Goal: Ask a question: Seek information or help from site administrators or community

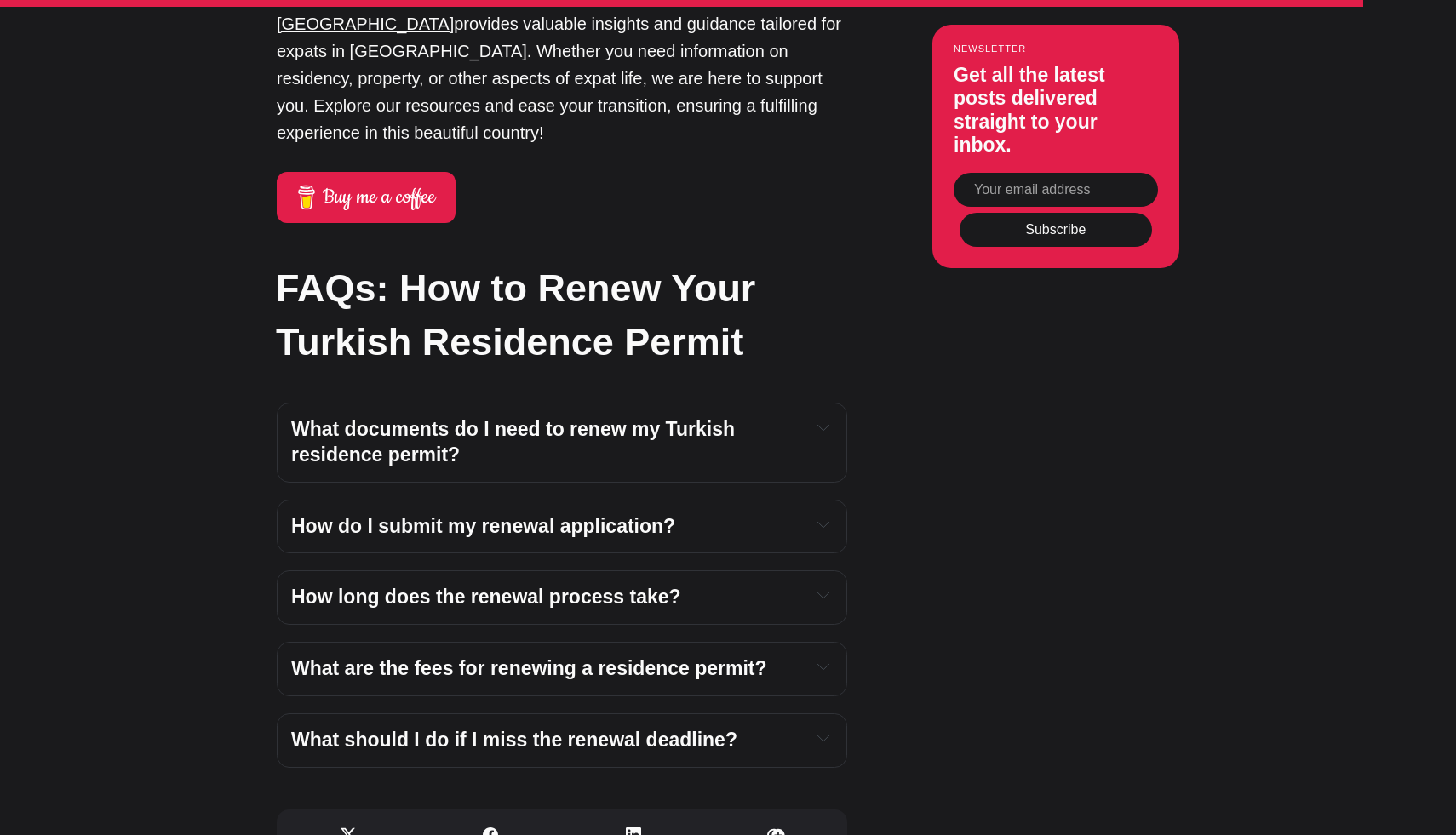
scroll to position [6189, 0]
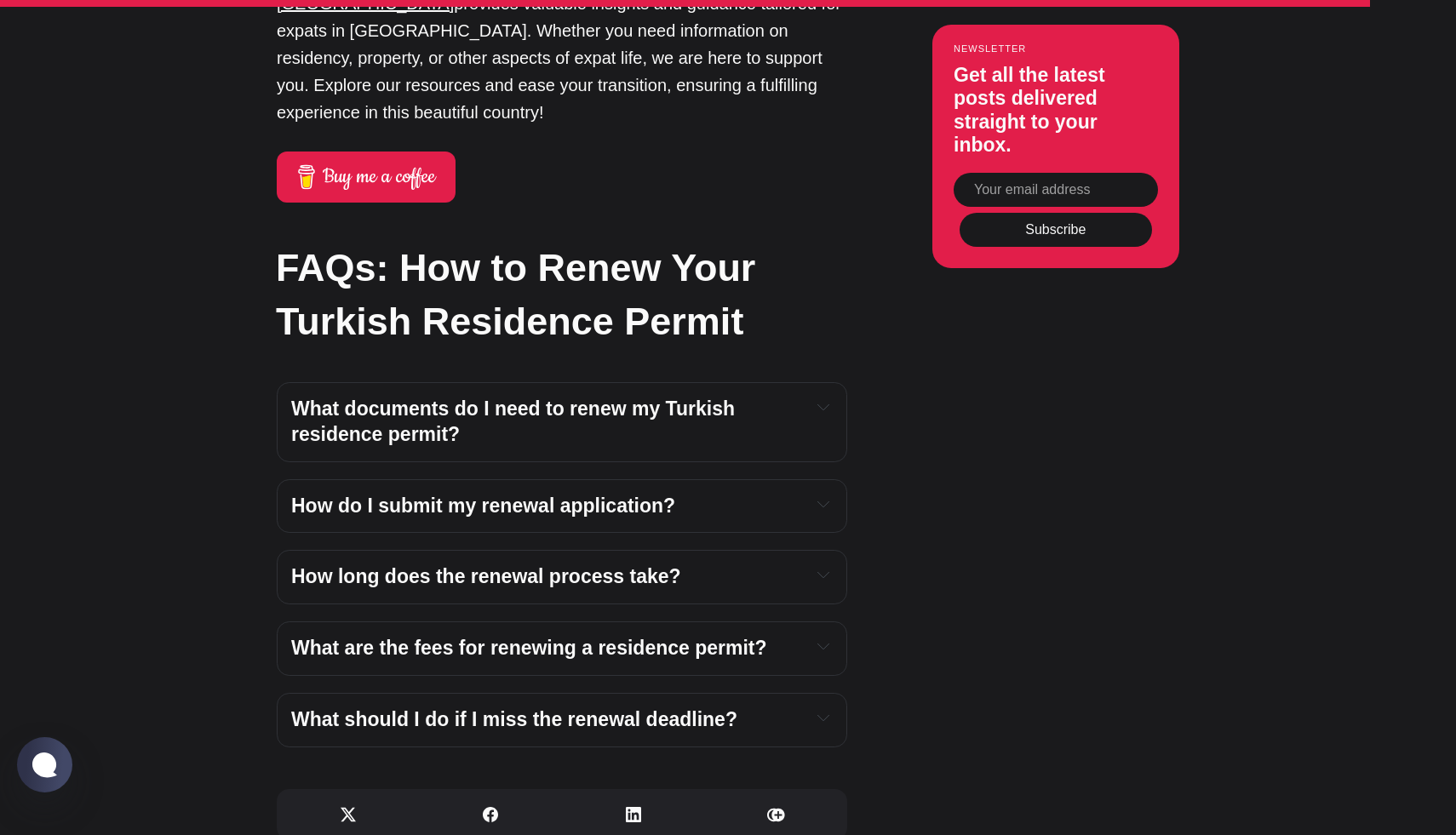
click at [799, 494] on div "How do I submit my renewal application?" at bounding box center [562, 506] width 542 height 25
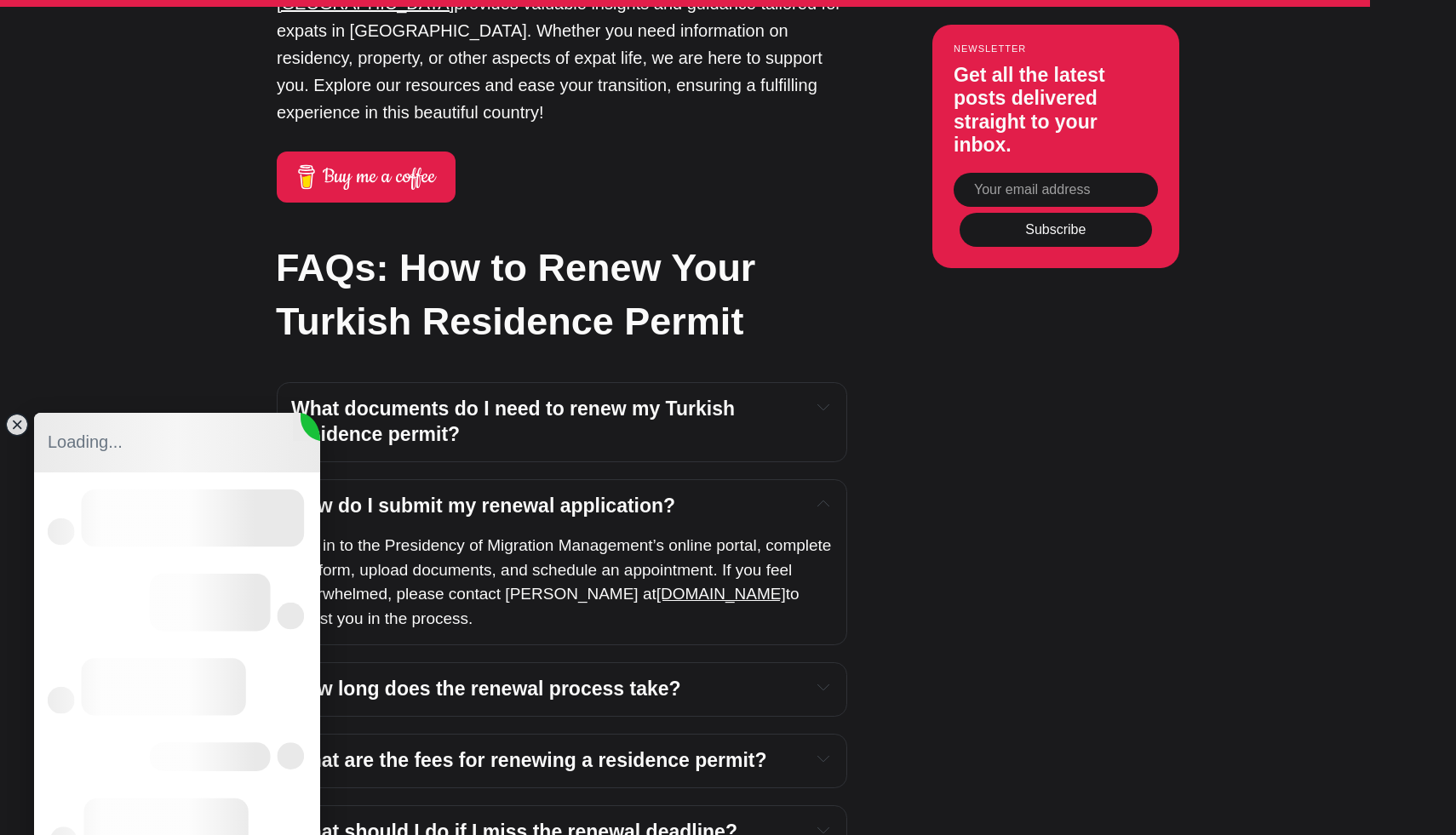
scroll to position [0, 0]
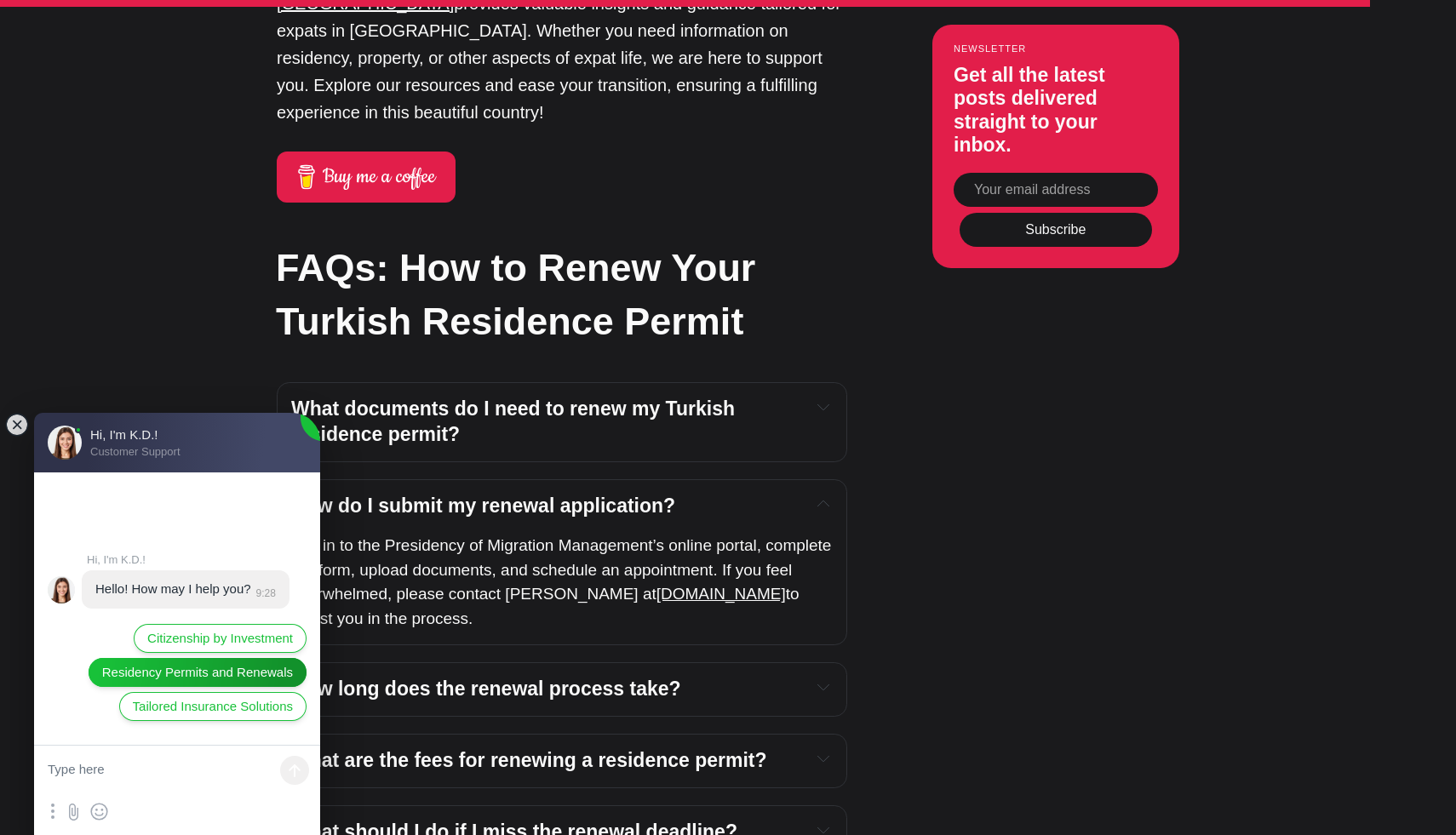
click at [119, 671] on span "Residency Permits and Renewals" at bounding box center [198, 672] width 191 height 19
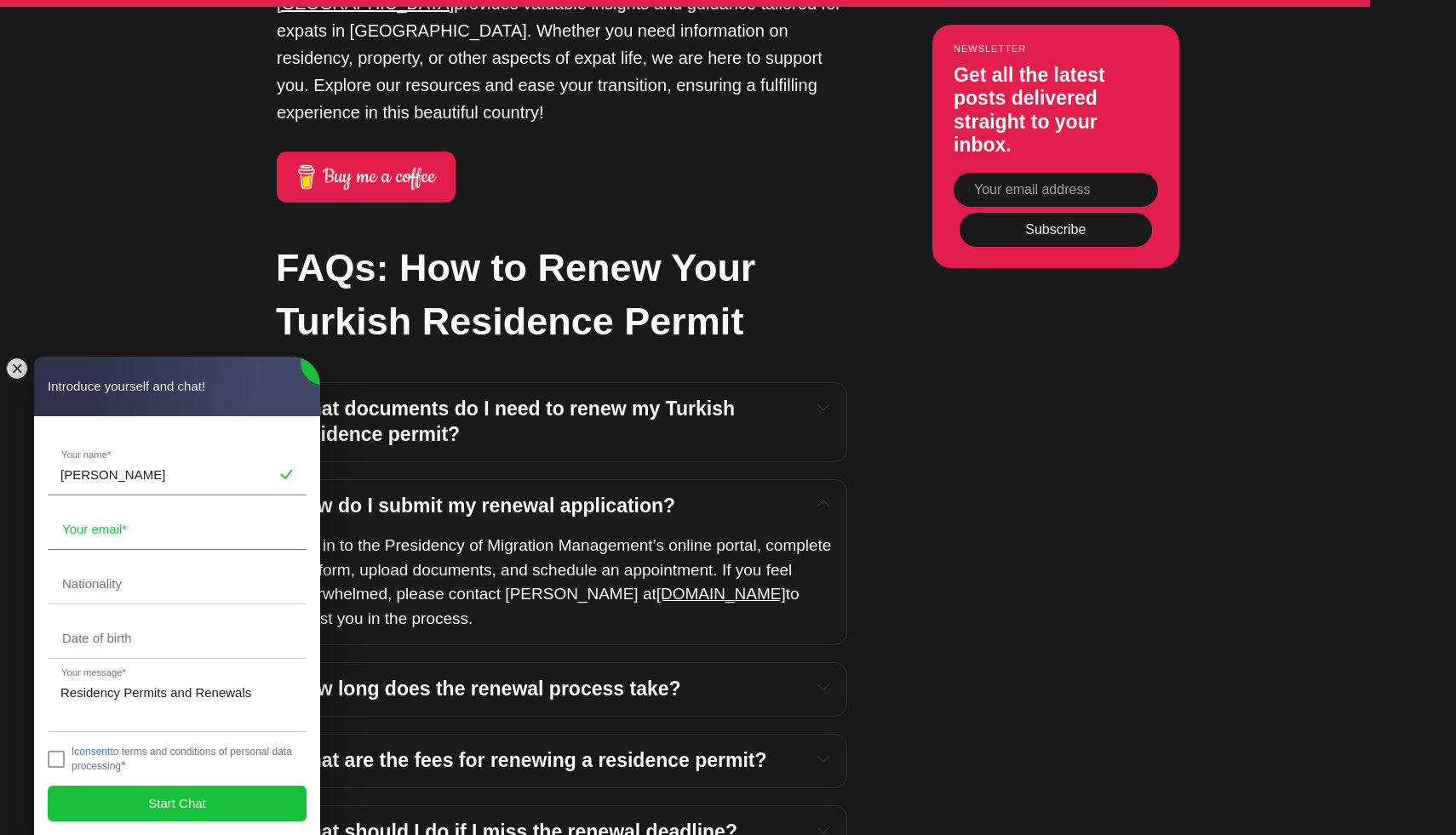
type input "[PERSON_NAME]"
click at [95, 525] on input "email" at bounding box center [177, 529] width 257 height 39
type input "[PERSON_NAME][EMAIL_ADDRESS][DOMAIN_NAME]"
click at [166, 591] on input "text" at bounding box center [177, 584] width 257 height 39
type input "italian"
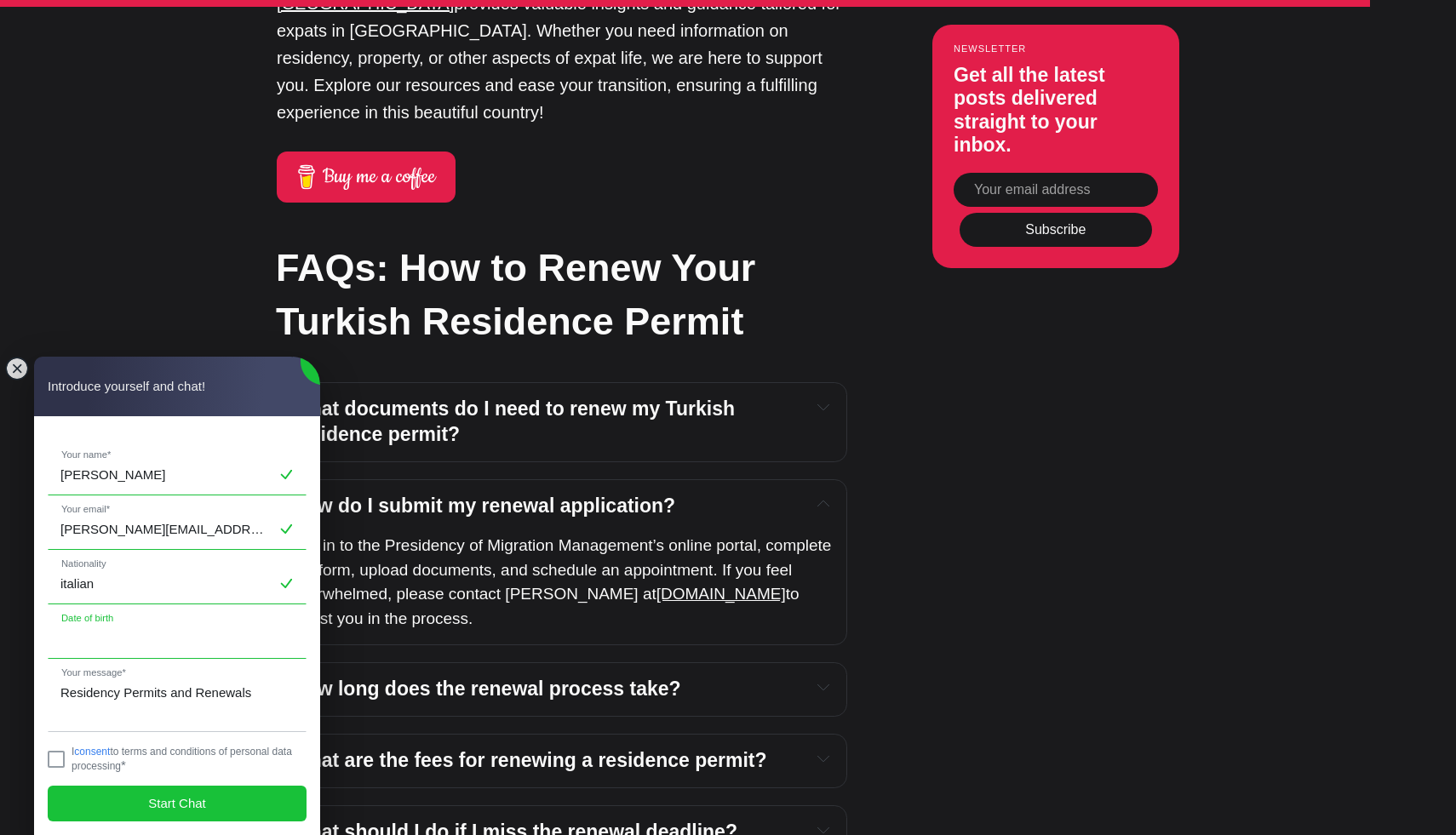
click at [166, 648] on input "text" at bounding box center [177, 638] width 257 height 39
click at [73, 636] on input "09021989" at bounding box center [177, 638] width 257 height 39
click at [93, 638] on input "09 021989" at bounding box center [177, 638] width 257 height 39
type input "[DATE]"
click at [165, 710] on textarea "Residency Permits and Renewals" at bounding box center [177, 702] width 257 height 58
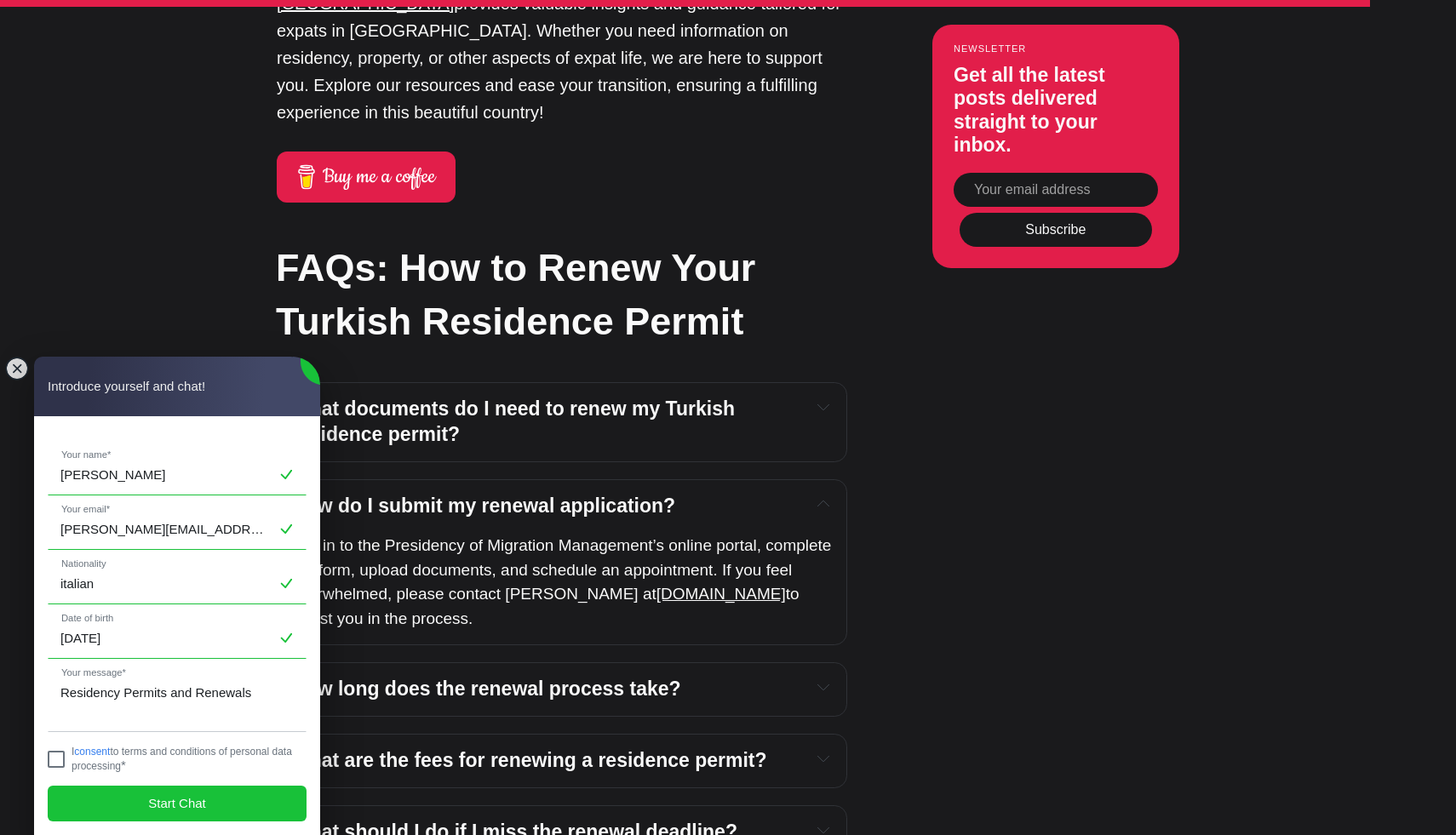
click at [55, 761] on jdiv at bounding box center [56, 760] width 17 height 17
click at [140, 790] on jdiv "Start Chat" at bounding box center [177, 804] width 259 height 36
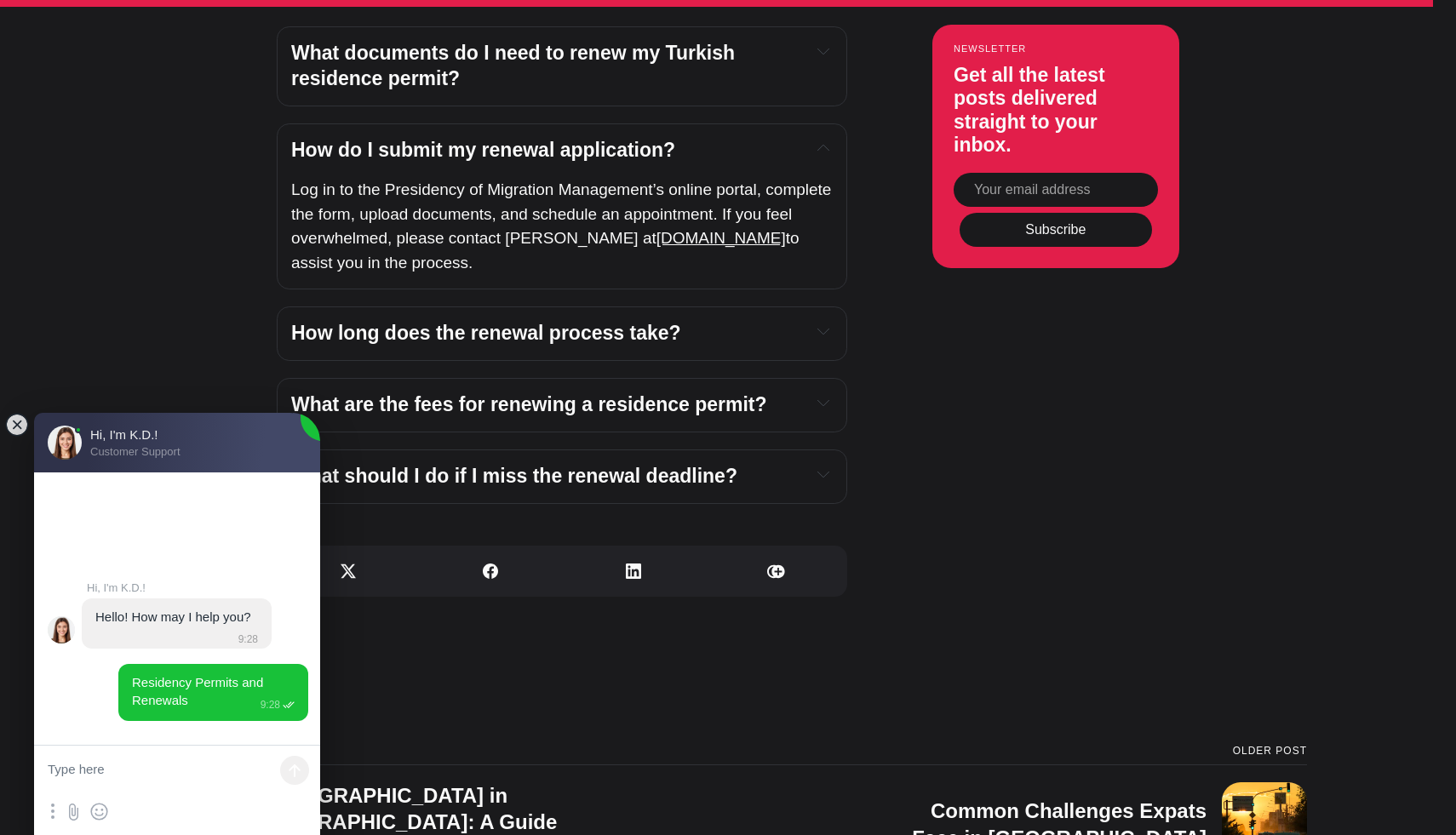
scroll to position [6546, 0]
click at [699, 392] on span "What are the fees for renewing a residence permit?" at bounding box center [530, 403] width 476 height 23
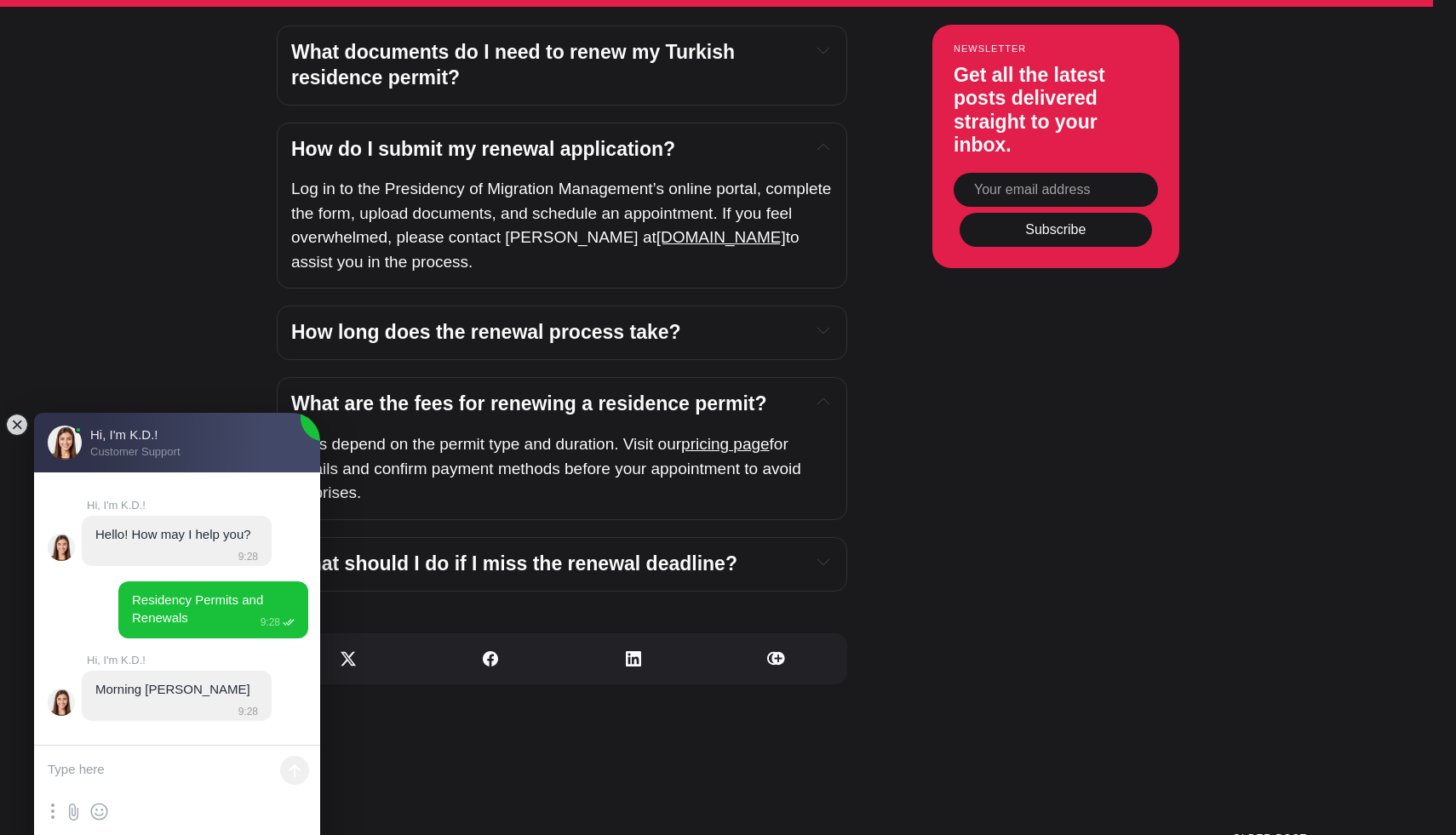
click at [205, 772] on textarea at bounding box center [177, 771] width 286 height 51
type textarea "g"
type textarea "hello, are you chatbot?"
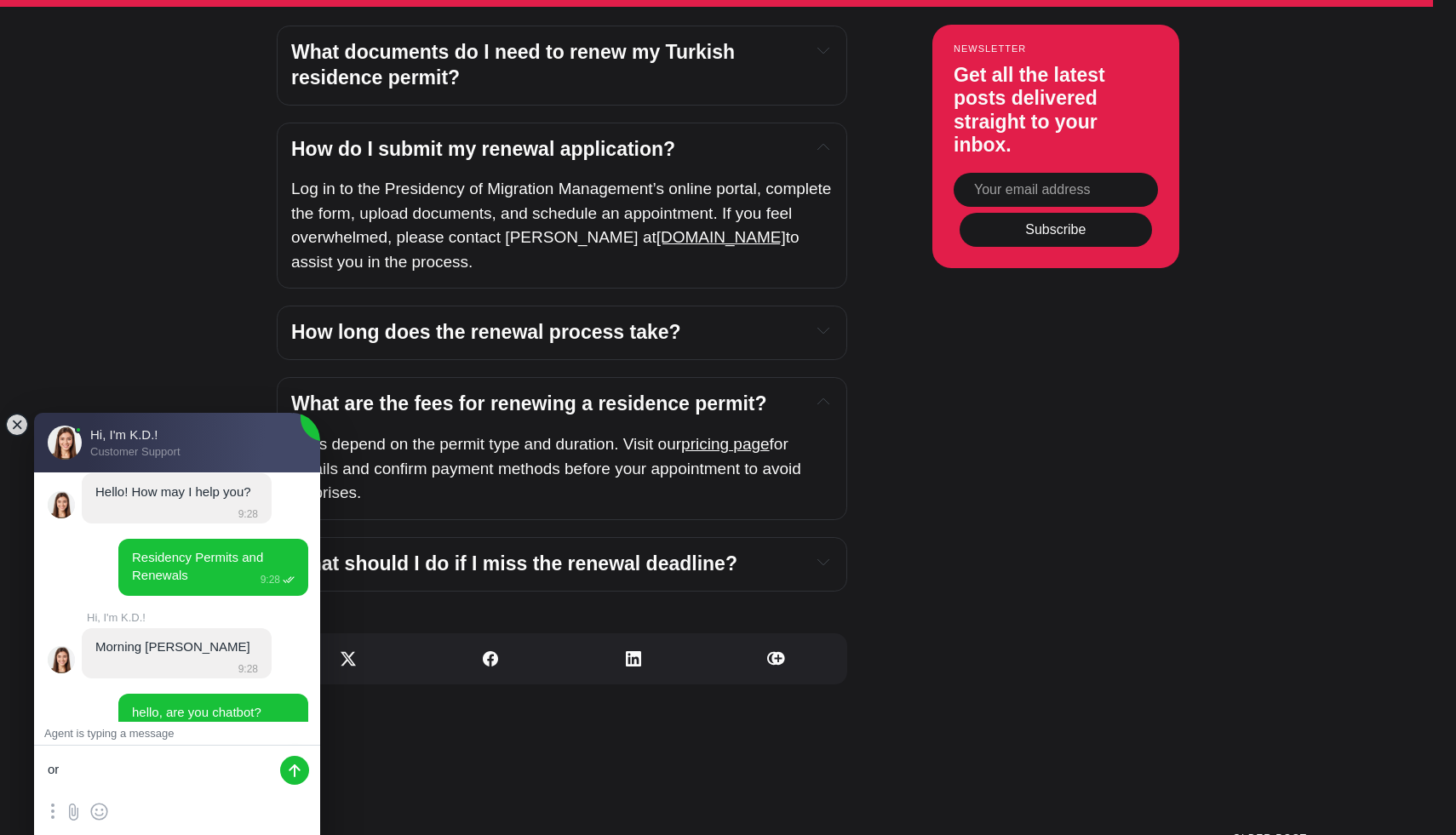
scroll to position [37, 0]
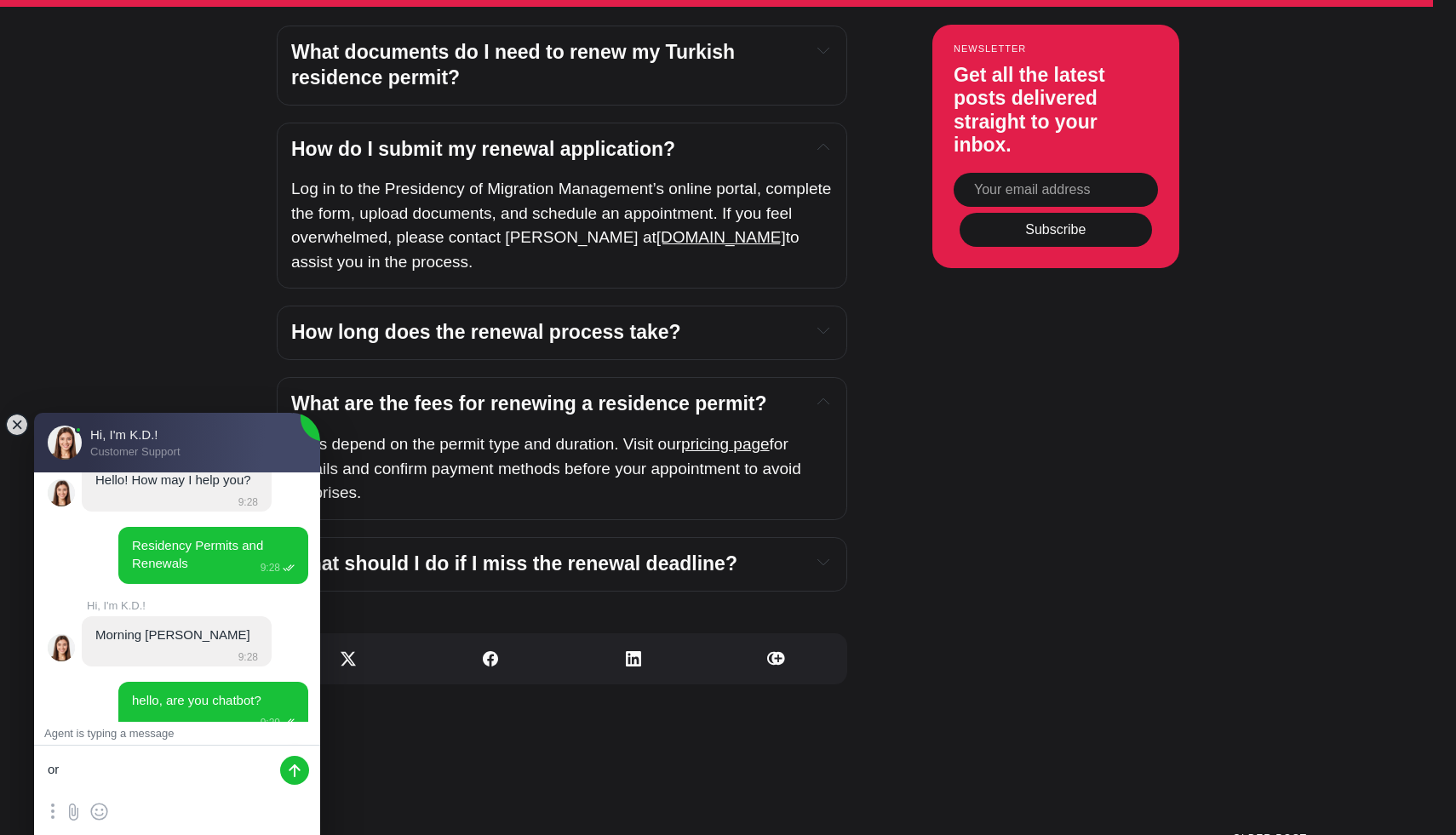
type textarea "o"
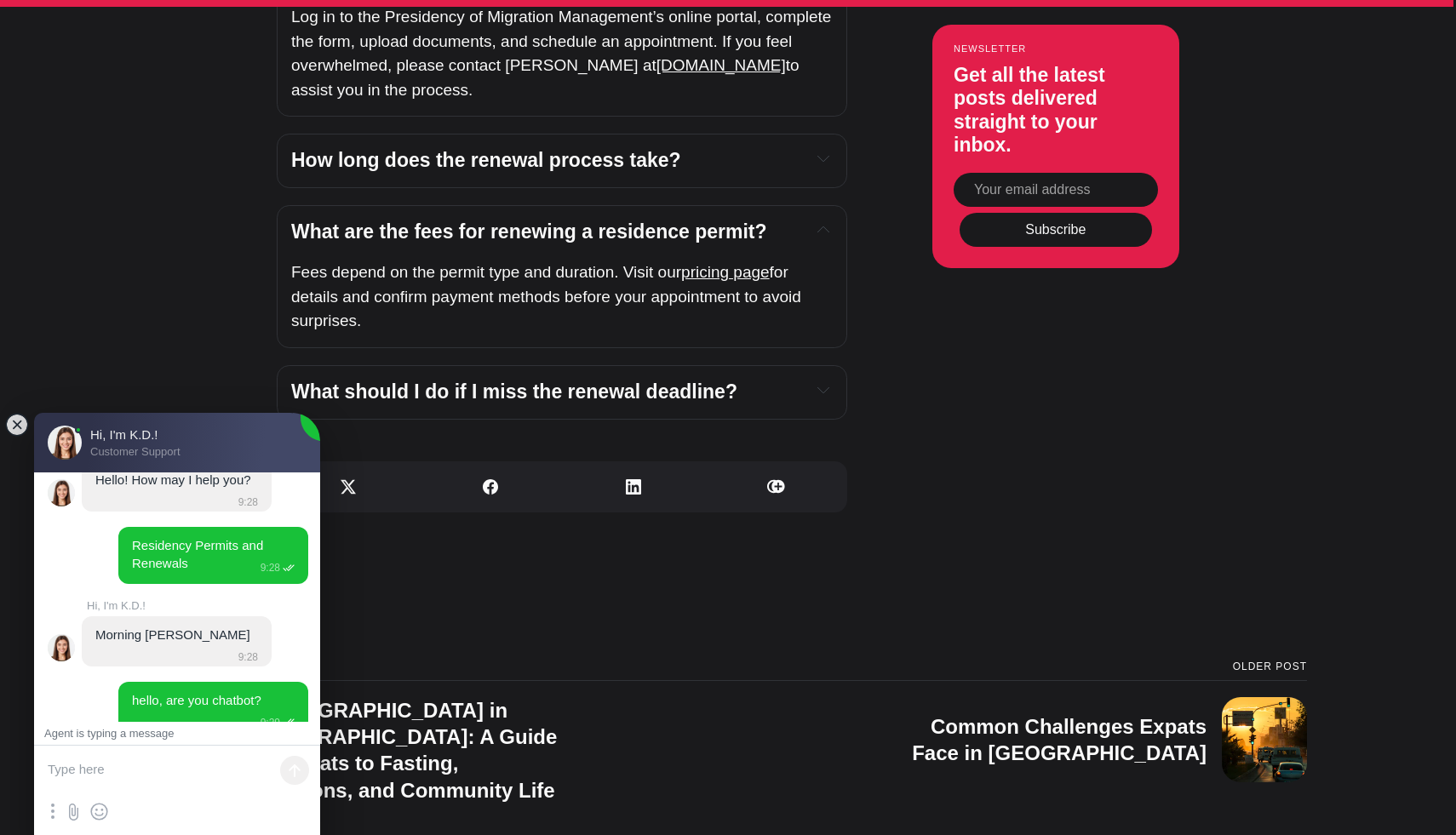
scroll to position [6719, 0]
click at [736, 379] on h4 "What should I do if I miss the renewal deadline?" at bounding box center [545, 391] width 506 height 25
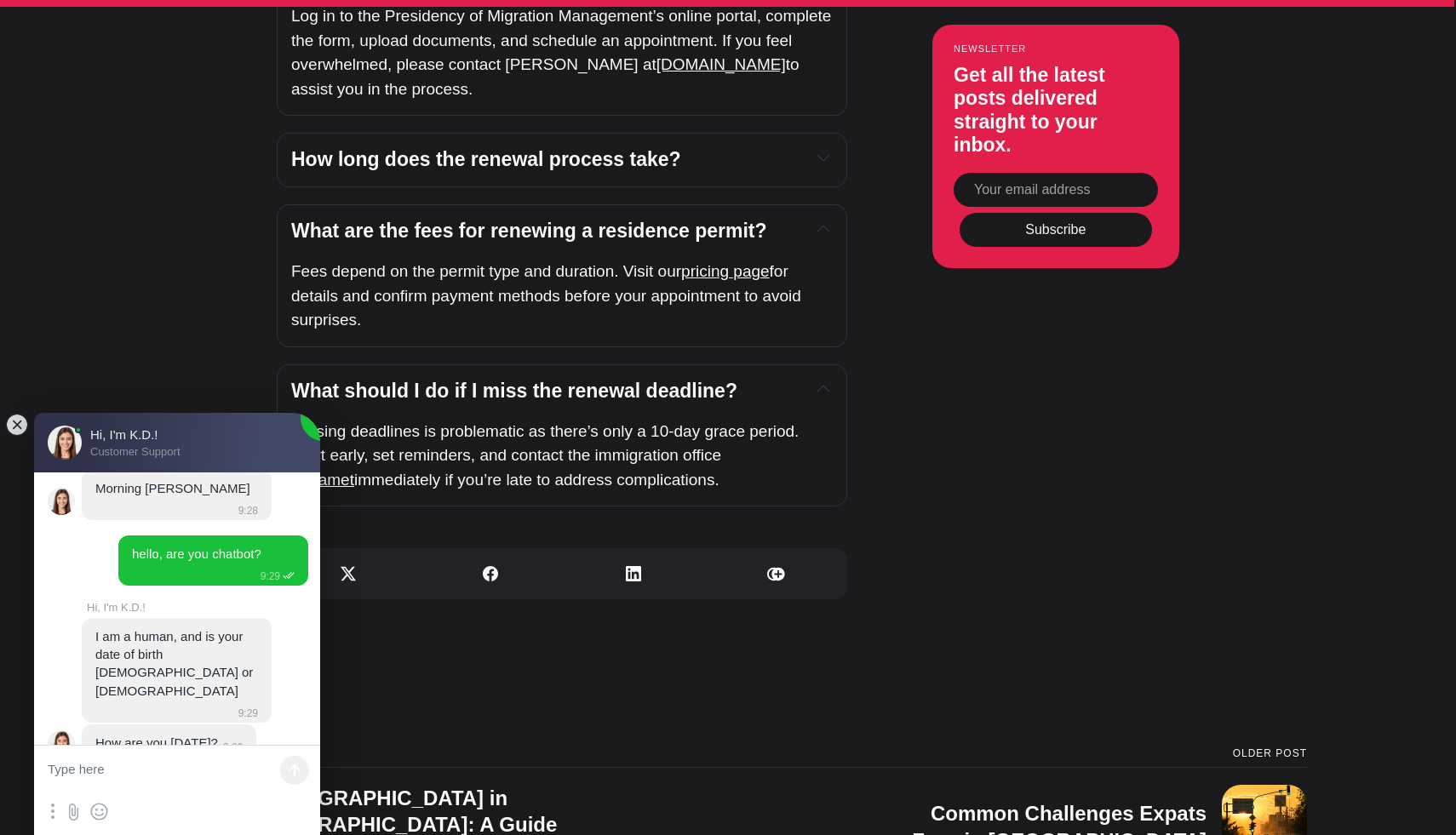
scroll to position [184, 0]
click at [185, 768] on textarea at bounding box center [177, 771] width 286 height 51
type textarea "[DATE]"
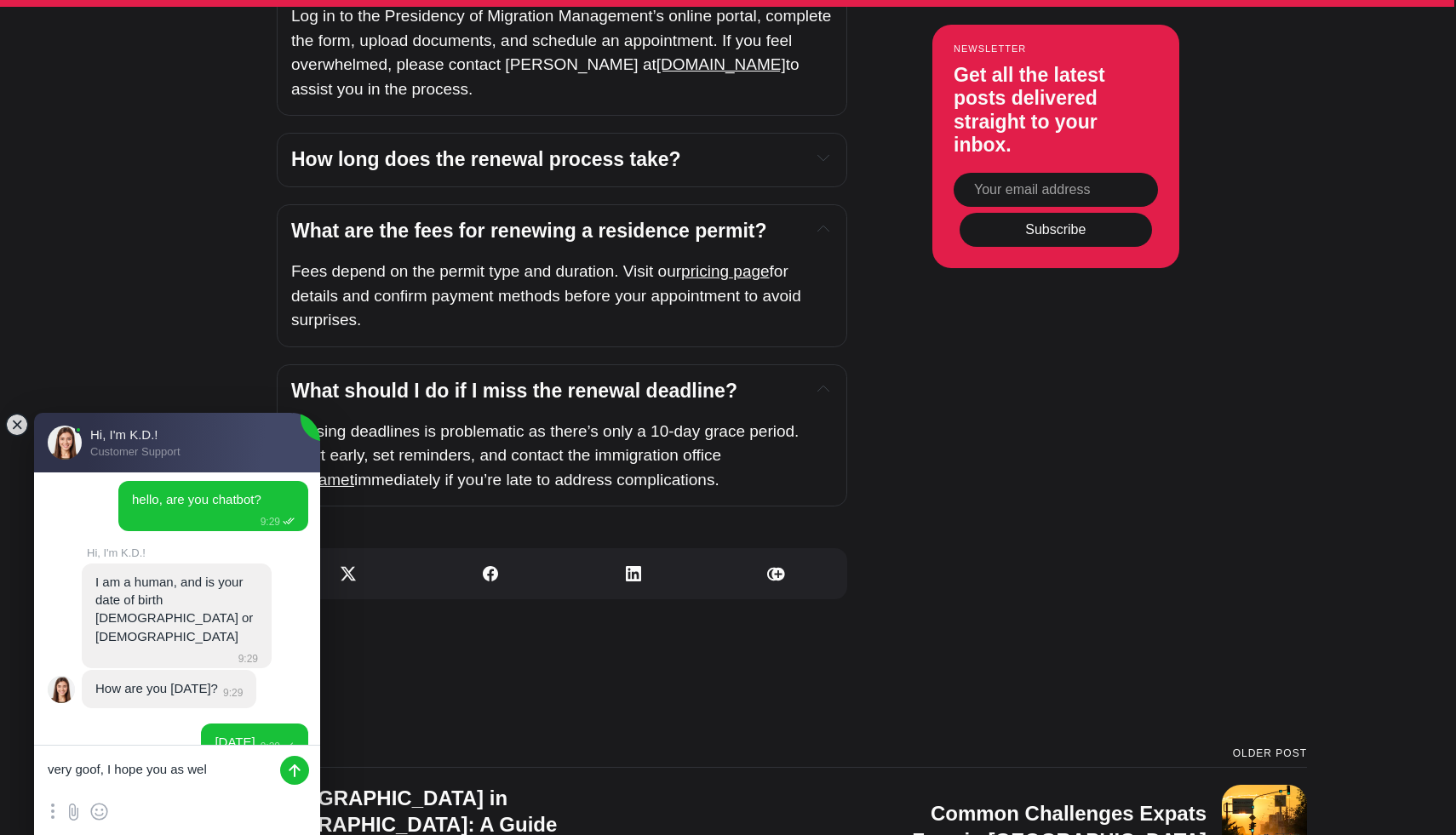
type textarea "very goof, I hope you as well"
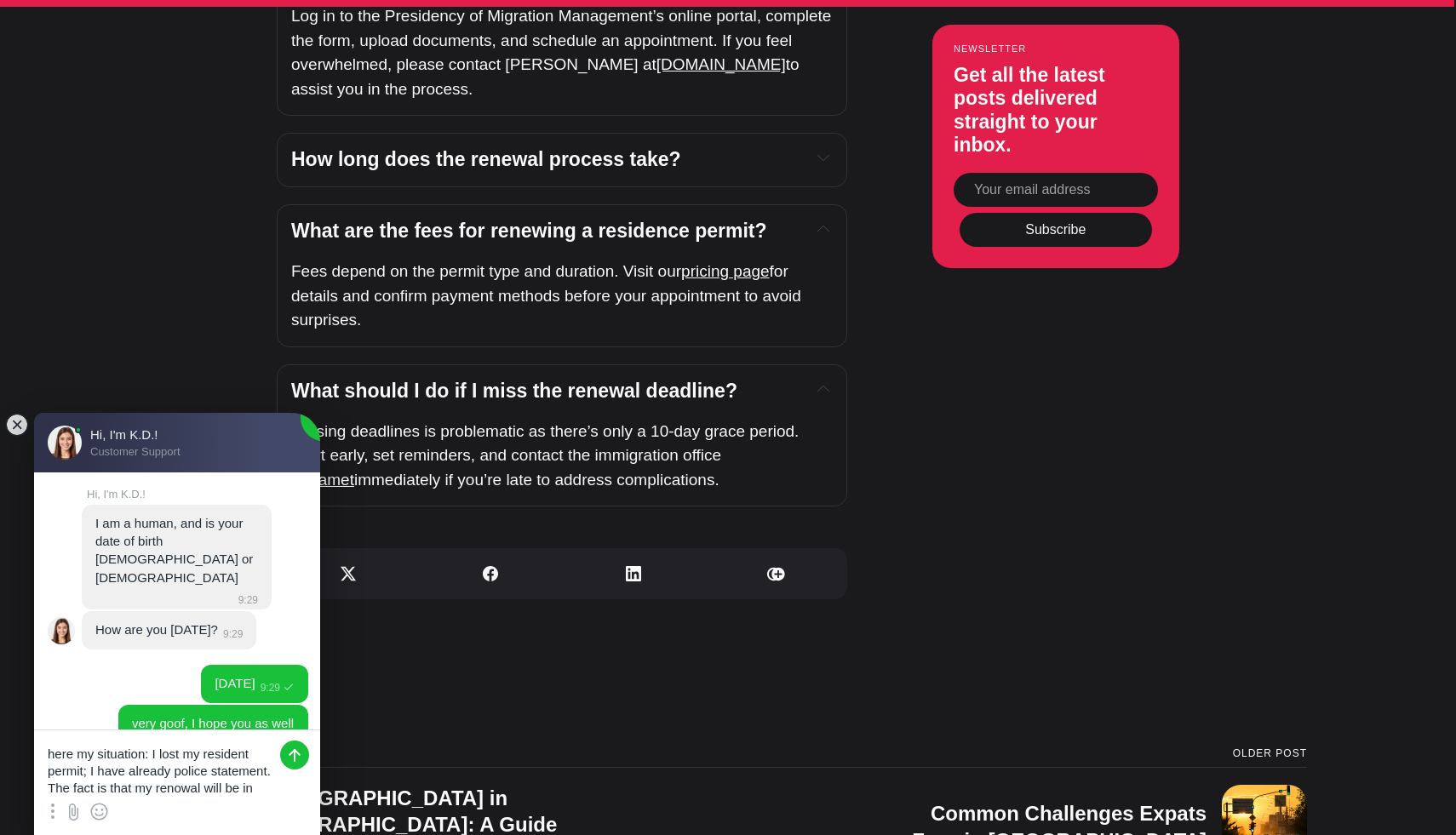
scroll to position [7, 0]
type textarea "here my situation: I lost my resident permit; I have already police statement. …"
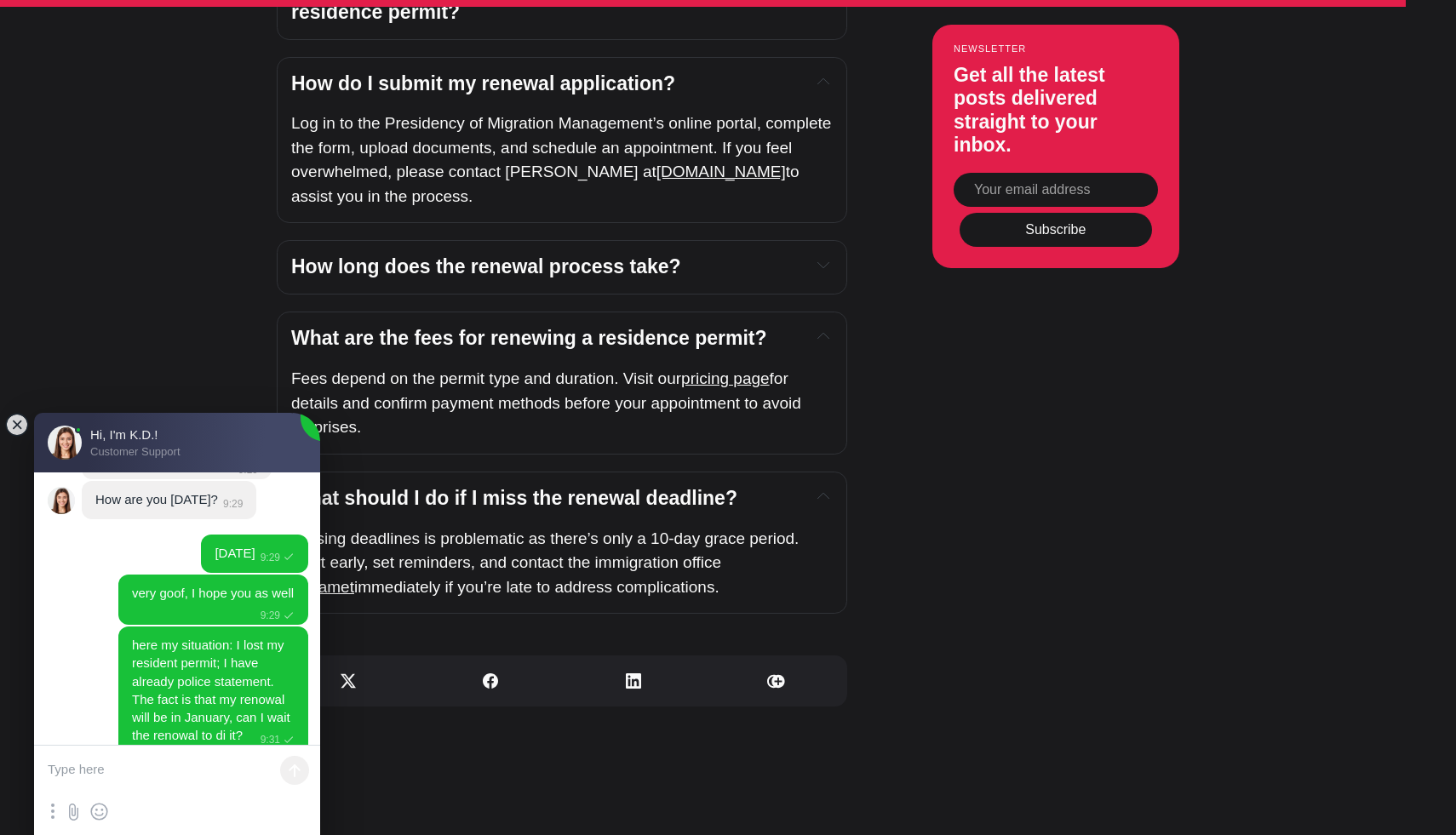
scroll to position [6608, 0]
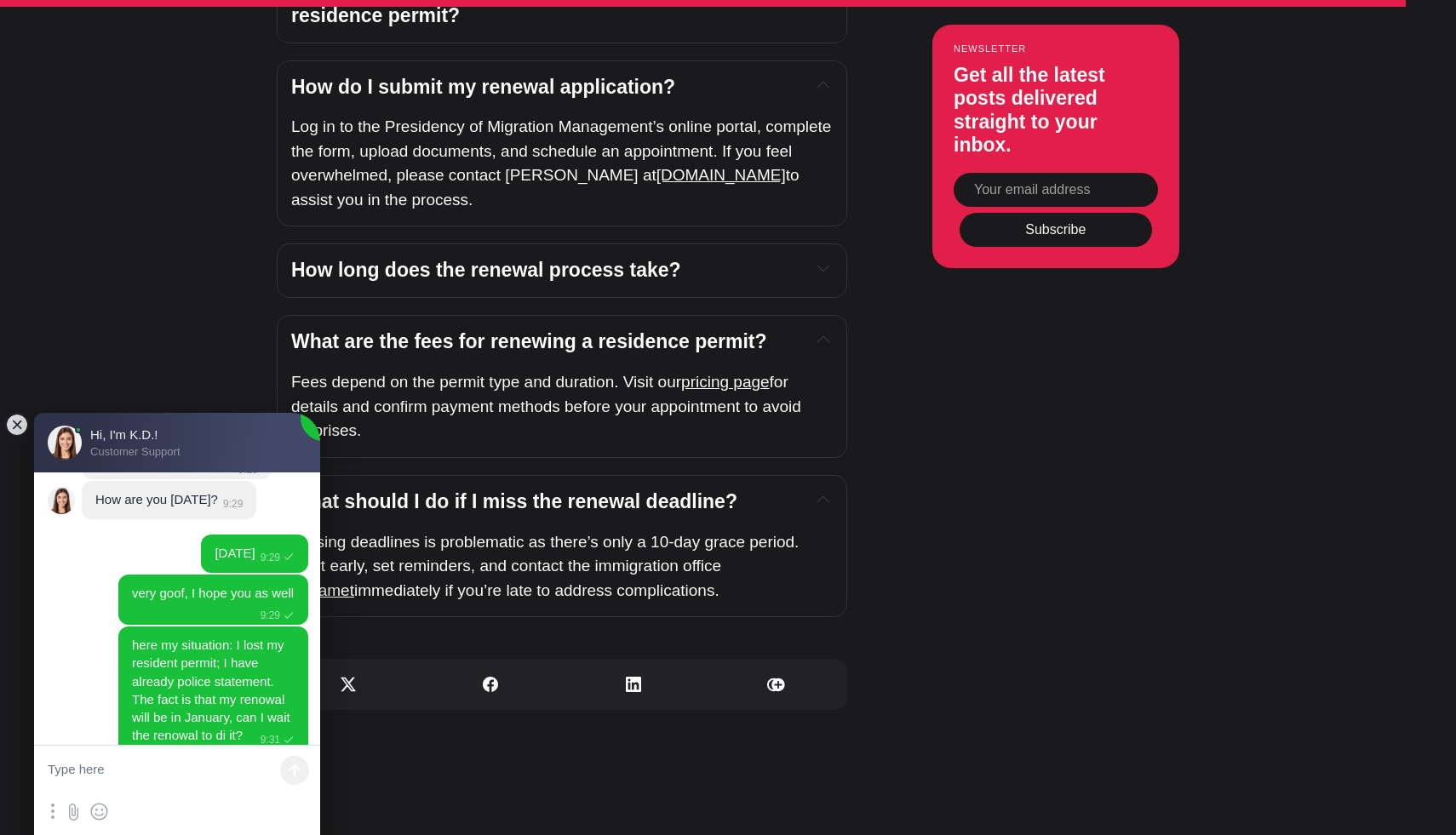
click at [612, 258] on h4 "How long does the renewal process take?" at bounding box center [545, 270] width 506 height 25
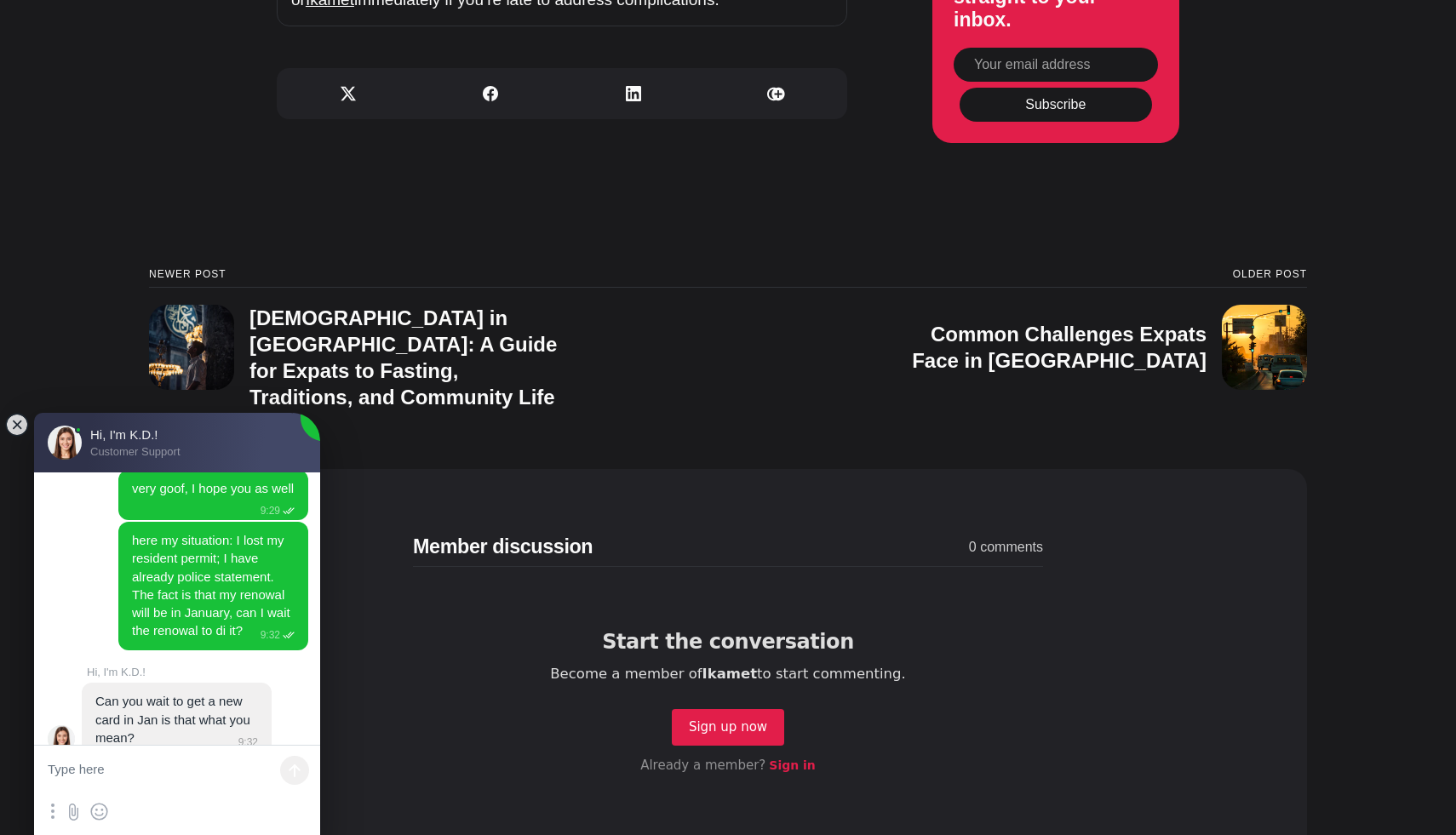
scroll to position [534, 0]
click at [165, 768] on textarea at bounding box center [177, 771] width 286 height 51
type textarea "yes"
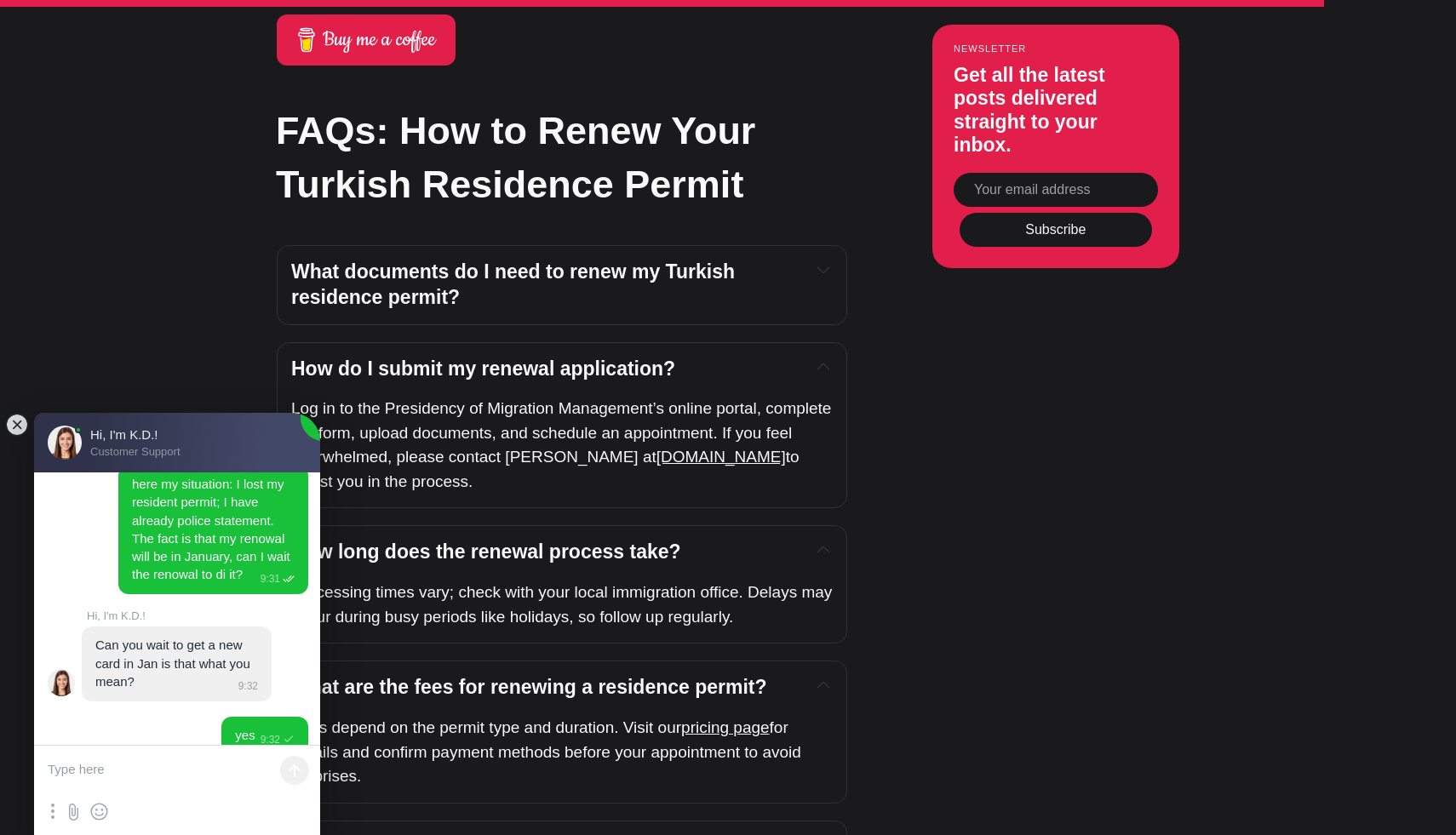
scroll to position [6320, 0]
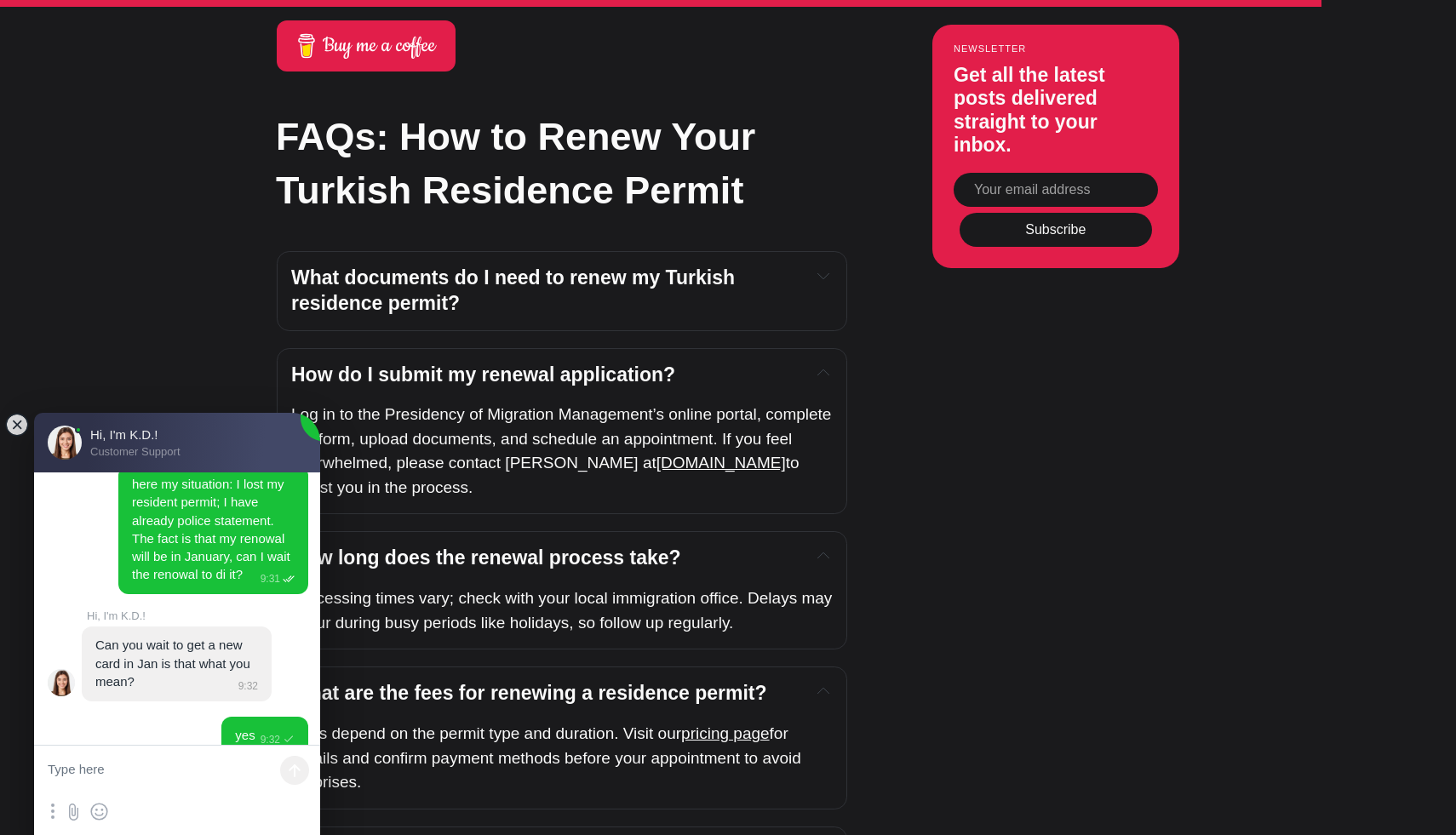
click at [821, 270] on icon "Expand toggle to read content" at bounding box center [823, 276] width 12 height 12
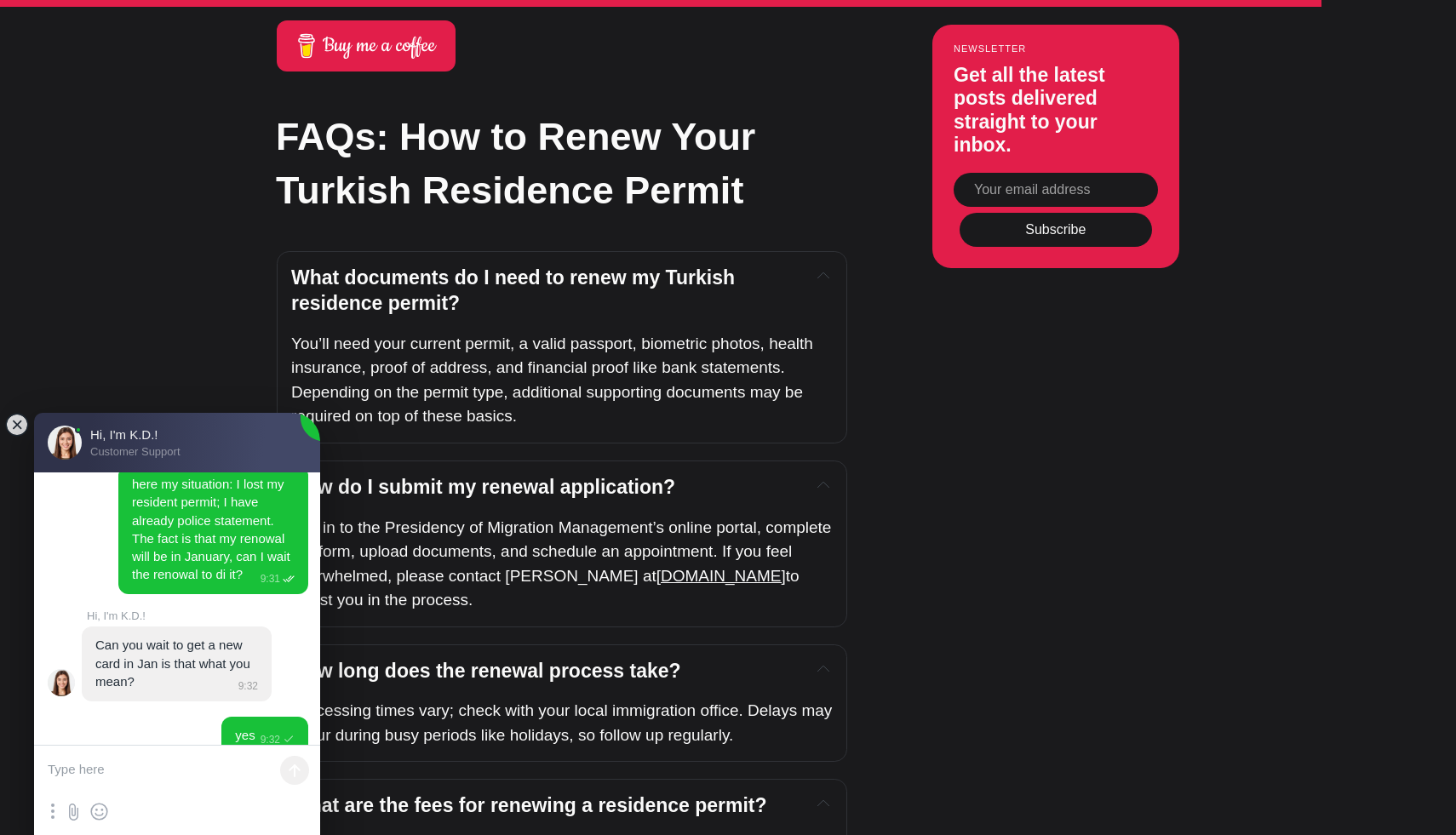
click at [124, 783] on textarea at bounding box center [177, 771] width 286 height 51
click at [169, 769] on textarea at bounding box center [177, 771] width 286 height 51
type textarea "can you support me about it?"
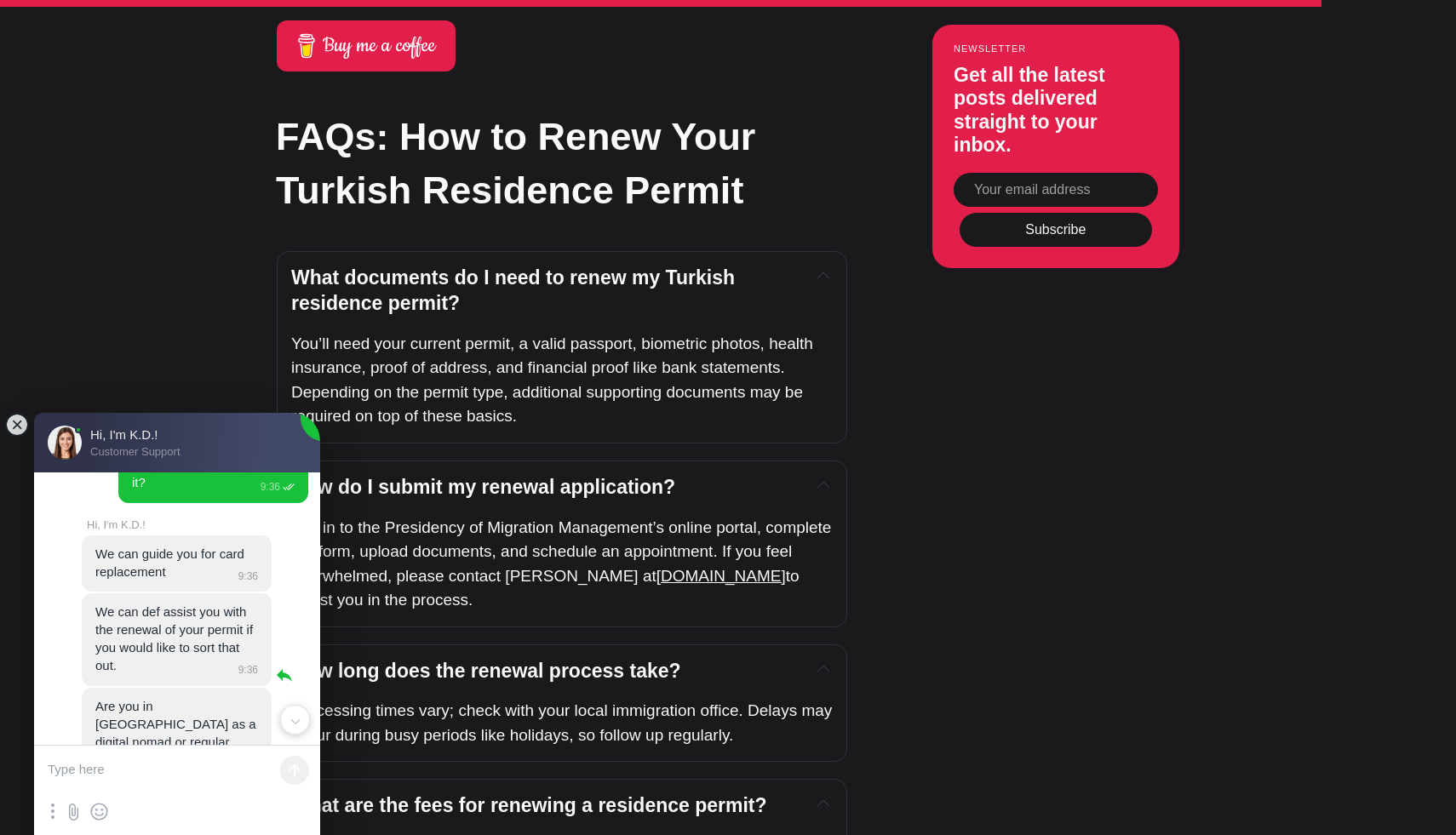
scroll to position [904, 0]
click at [157, 768] on textarea at bounding box center [177, 771] width 286 height 51
type textarea "regular"
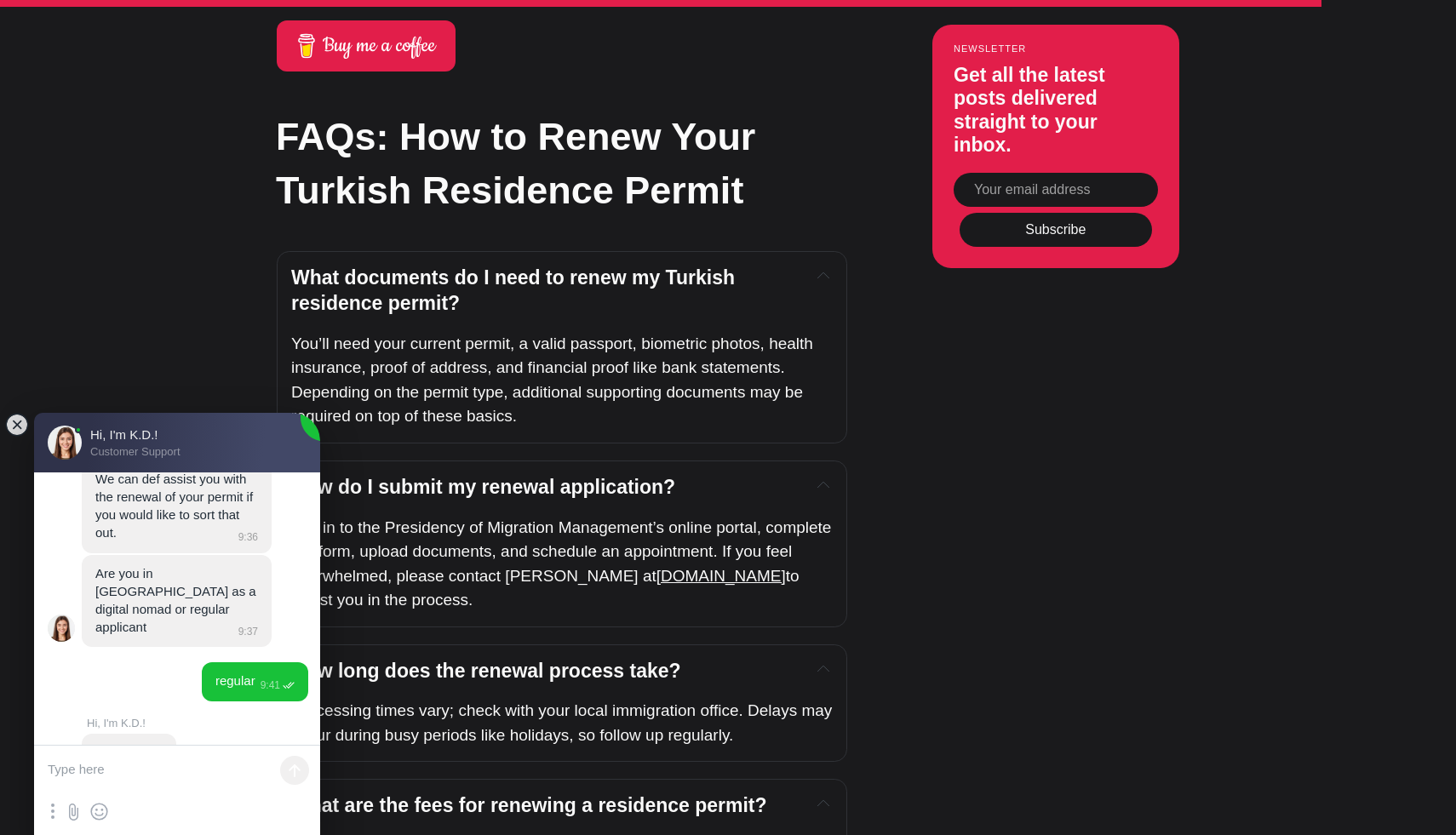
scroll to position [1089, 0]
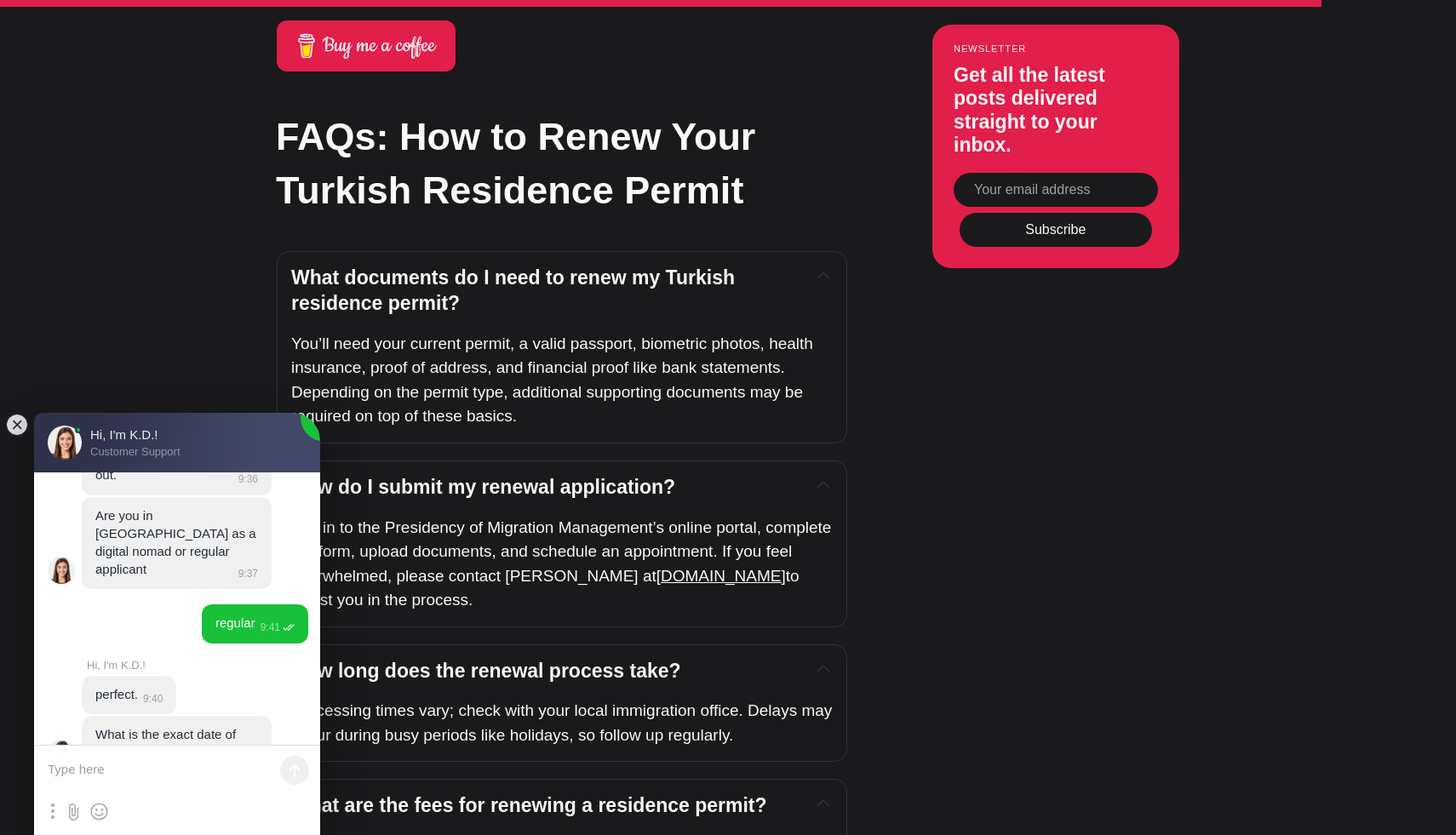
click at [137, 767] on textarea at bounding box center [177, 771] width 286 height 51
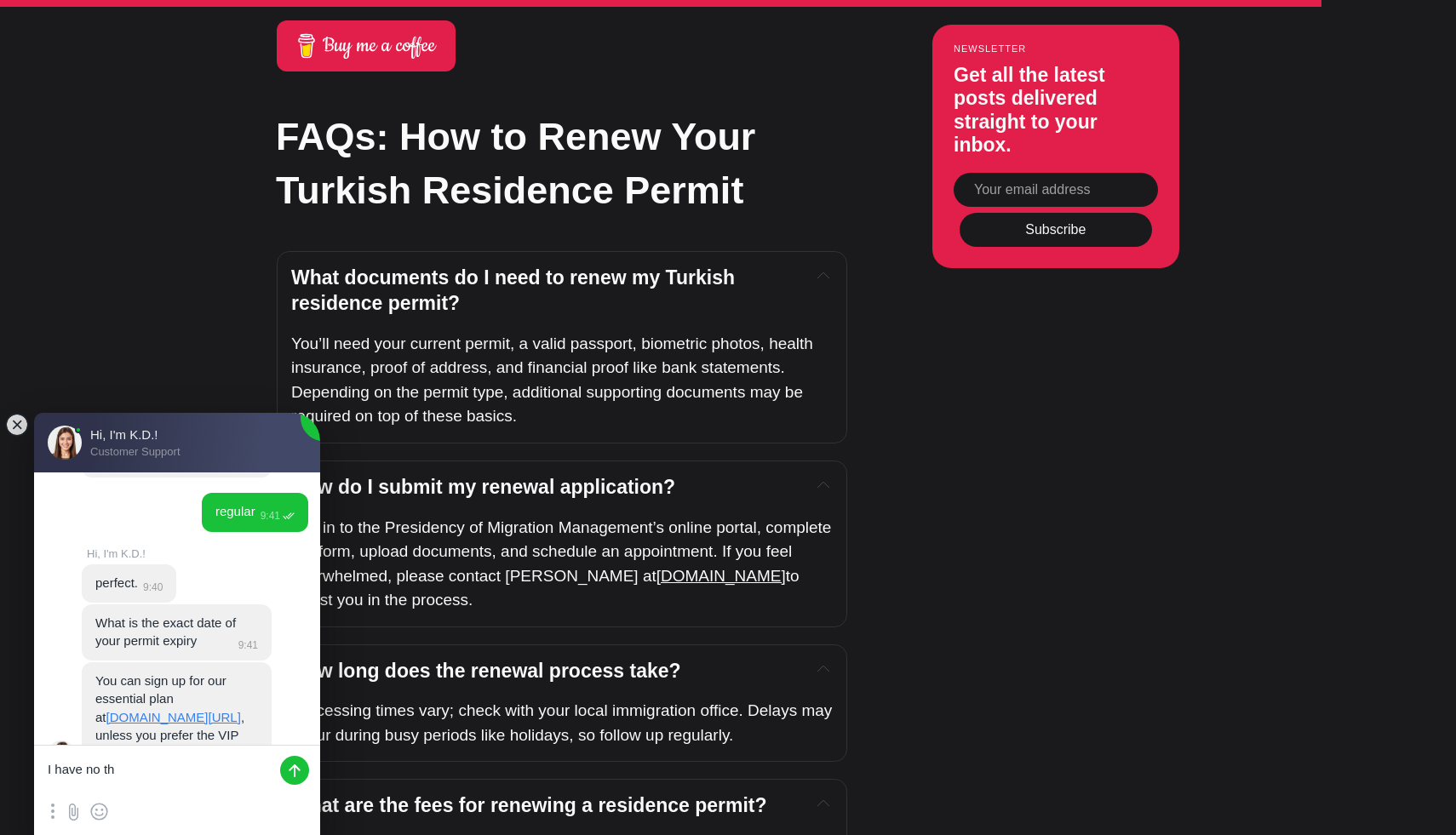
scroll to position [1202, 0]
type textarea "I have no this"
click at [217, 709] on link "[DOMAIN_NAME][URL]" at bounding box center [173, 716] width 135 height 14
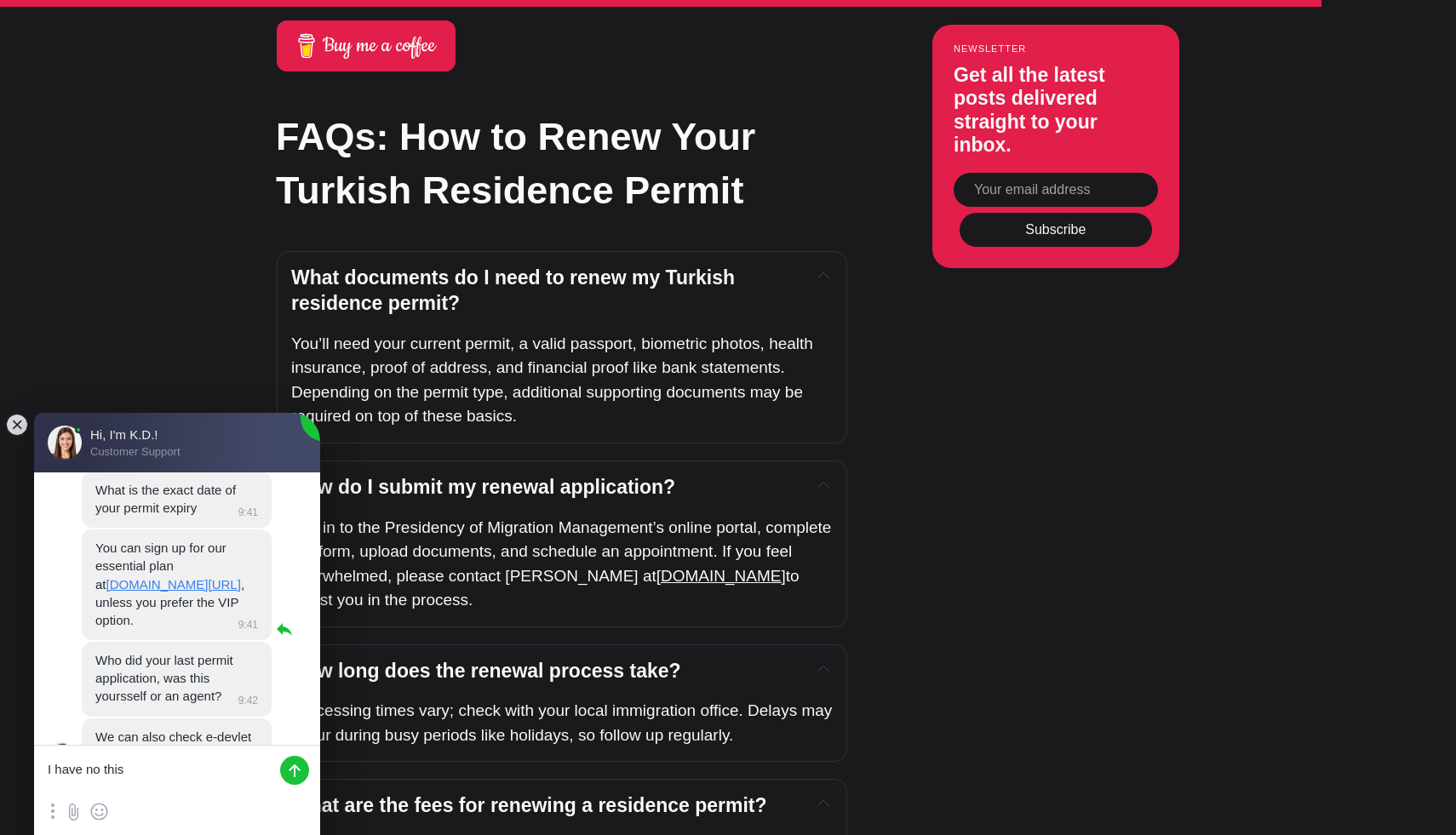
scroll to position [1336, 0]
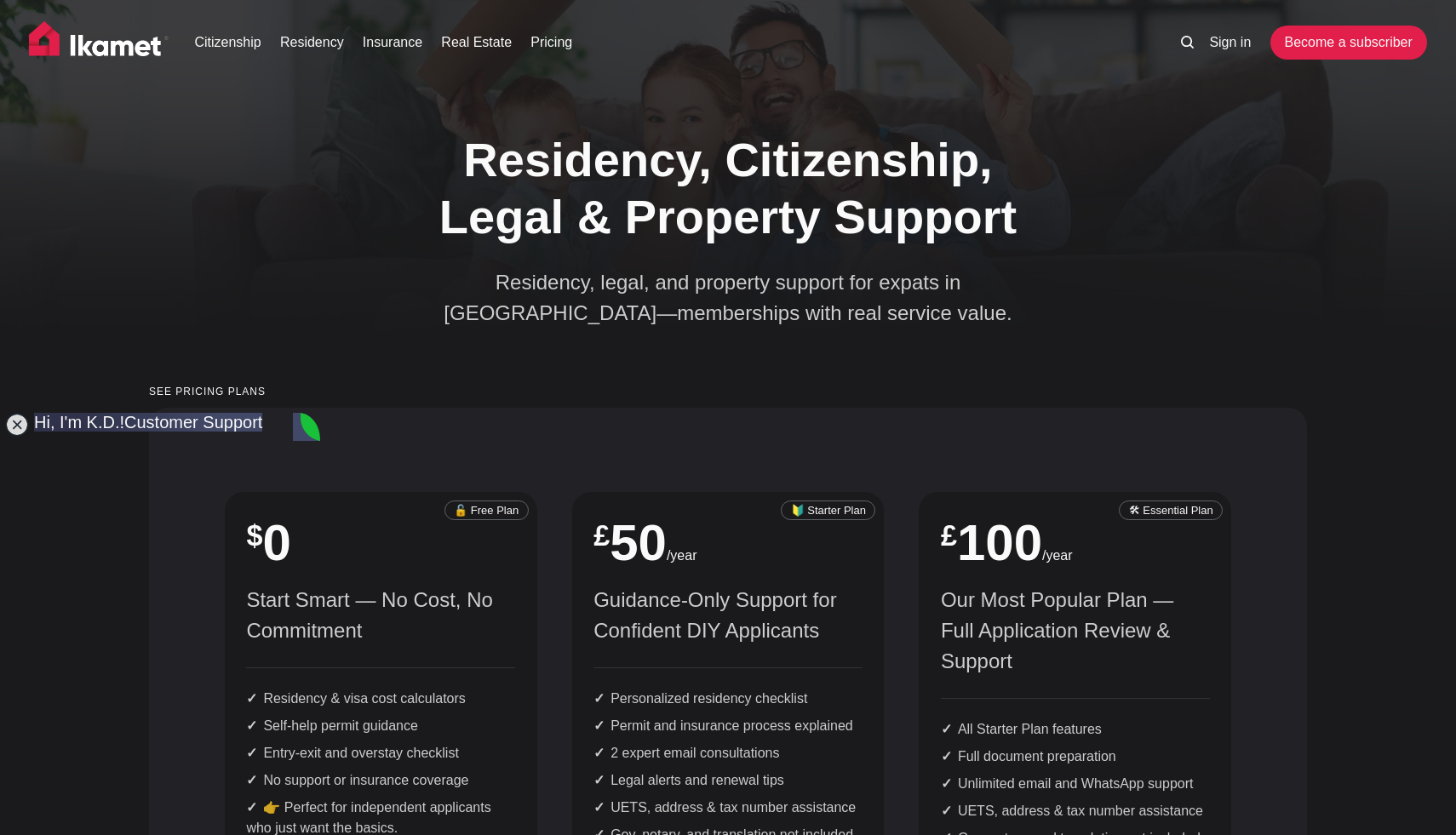
scroll to position [1336, 0]
